Goal: Transaction & Acquisition: Purchase product/service

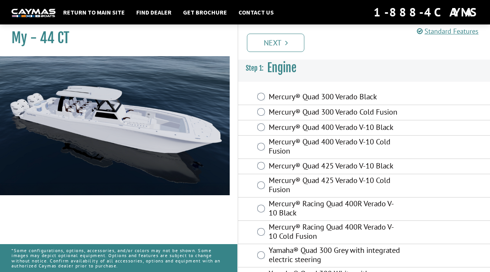
click at [39, 13] on img at bounding box center [33, 13] width 44 height 8
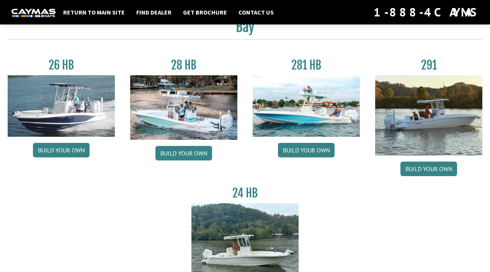
scroll to position [35, 0]
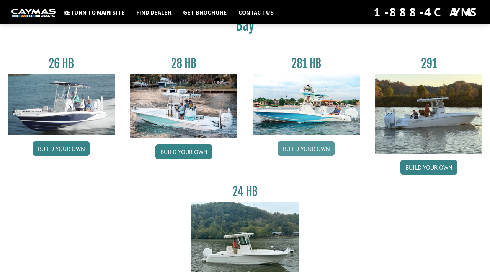
click at [288, 146] on link "Build your own" at bounding box center [306, 149] width 57 height 15
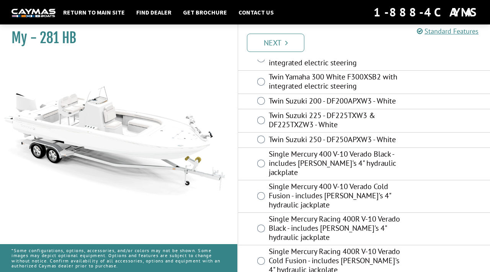
scroll to position [168, 0]
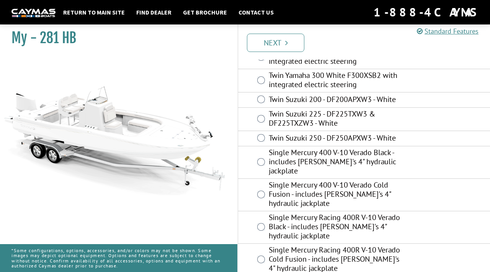
click at [294, 68] on div "Twin Yamaha 250 White F250XSB2 with integrated electric steering" at bounding box center [364, 57] width 252 height 23
click at [291, 78] on label "Twin Yamaha 300 White F300XSB2 with integrated electric steering" at bounding box center [335, 81] width 133 height 20
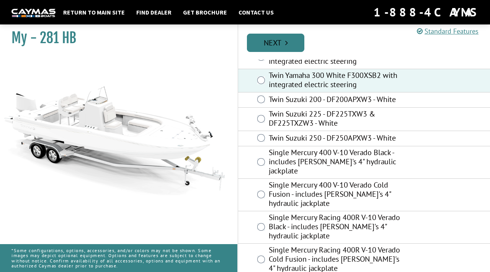
click at [288, 46] on link "Next" at bounding box center [275, 43] width 57 height 18
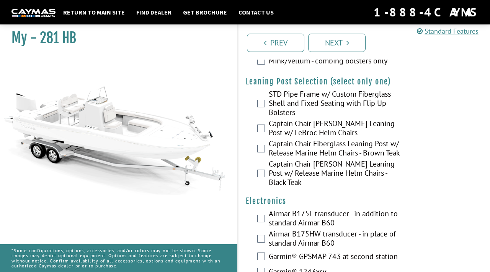
scroll to position [2310, 0]
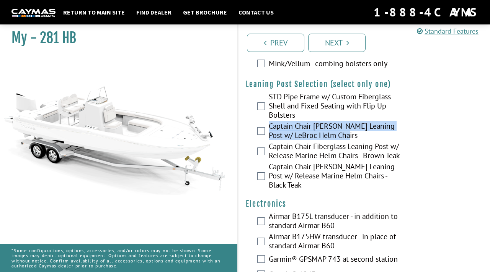
drag, startPoint x: 350, startPoint y: 125, endPoint x: 270, endPoint y: 118, distance: 80.6
click at [270, 122] on label "Captain Chair Fiberglass Leaning Post w/ LeBroc Helm Chairs" at bounding box center [335, 132] width 133 height 20
copy label "Captain Chair Fiberglass Leaning Post w/ LeBroc Helm Chairs"
